Goal: Navigation & Orientation: Understand site structure

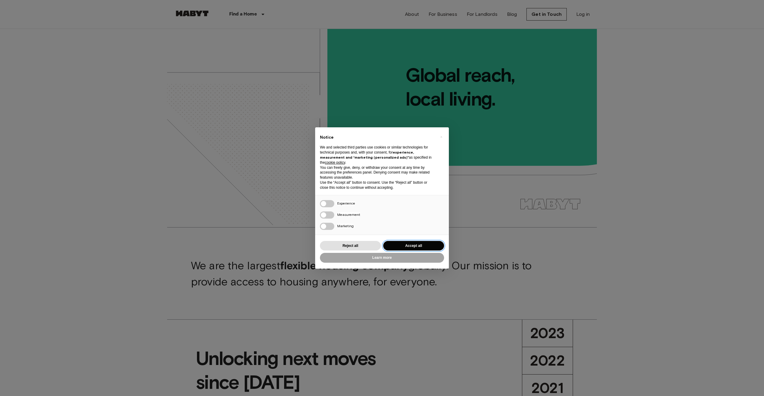
click at [419, 247] on button "Accept all" at bounding box center [413, 246] width 61 height 10
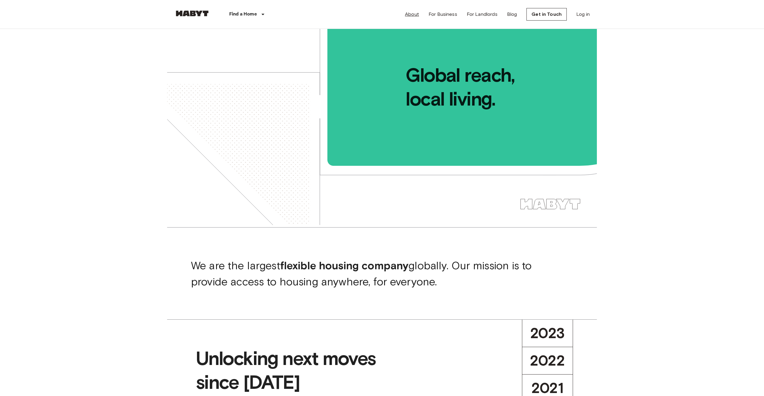
click at [419, 14] on link "About" at bounding box center [412, 14] width 14 height 7
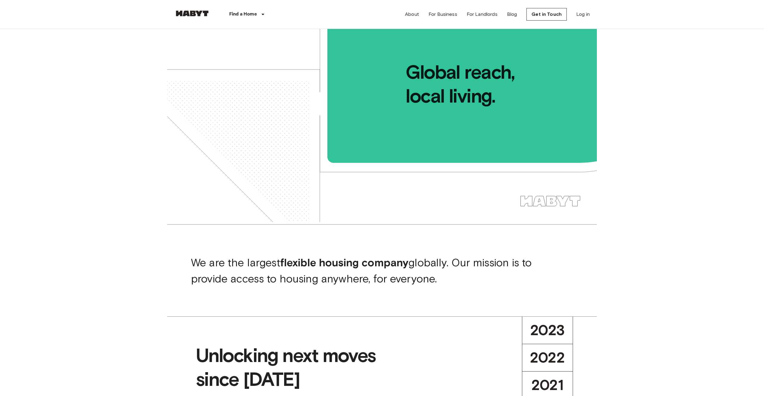
scroll to position [0, 0]
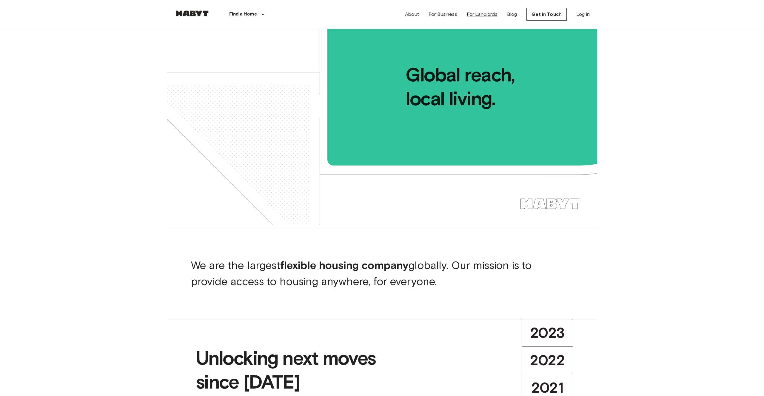
click at [487, 15] on link "For Landlords" at bounding box center [482, 14] width 31 height 7
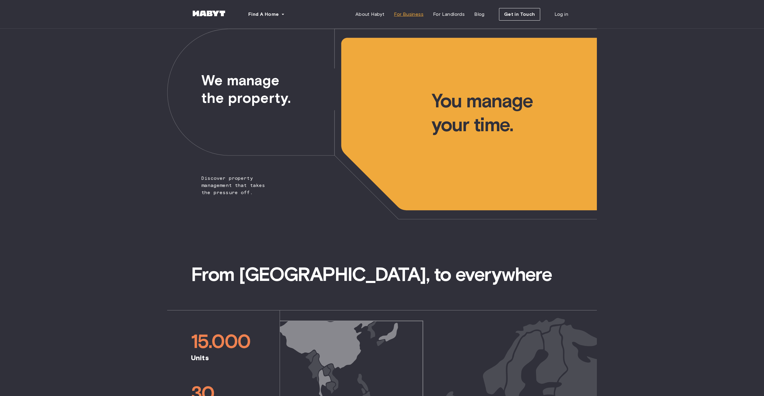
click at [419, 13] on span "For Business" at bounding box center [409, 14] width 30 height 7
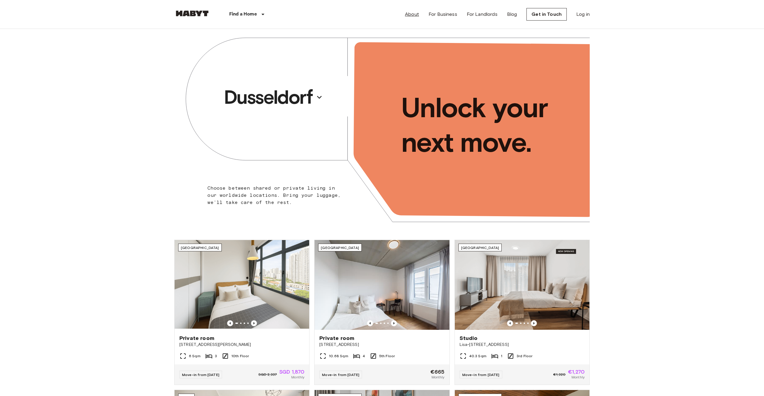
click at [418, 16] on link "About" at bounding box center [412, 14] width 14 height 7
